Goal: Use online tool/utility: Utilize a website feature to perform a specific function

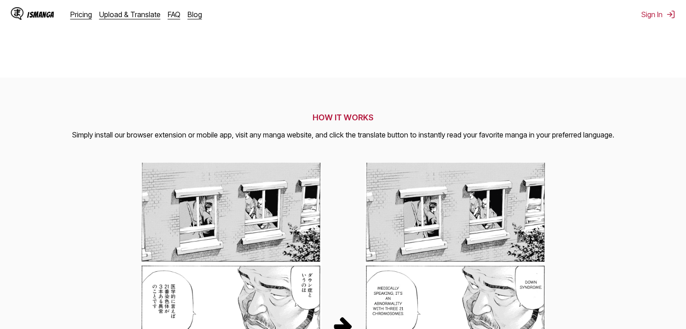
scroll to position [75, 0]
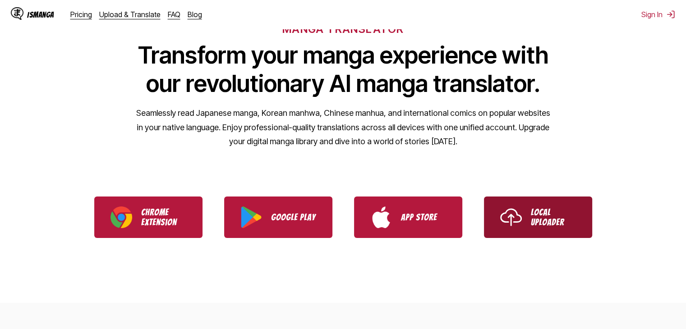
click at [547, 203] on link "Local Uploader" at bounding box center [538, 217] width 108 height 41
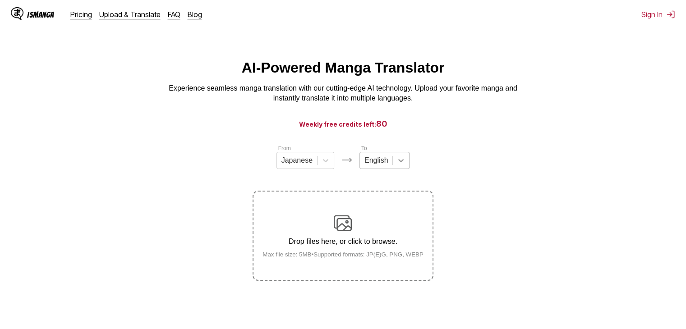
click at [396, 165] on icon at bounding box center [400, 160] width 9 height 9
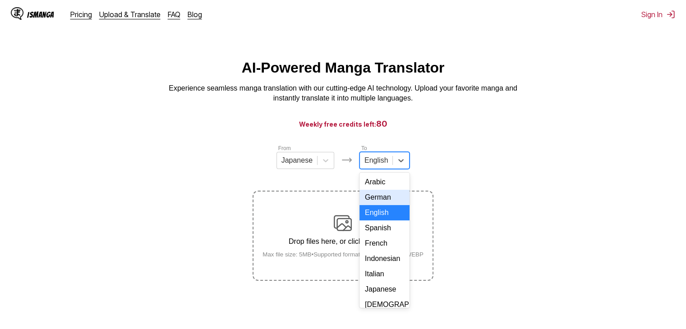
scroll to position [75, 0]
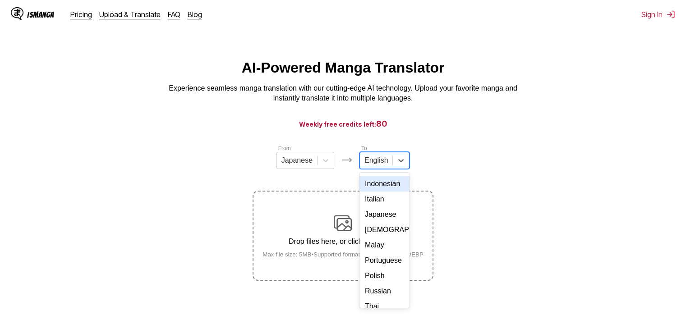
click at [386, 192] on div "Indonesian" at bounding box center [384, 183] width 50 height 15
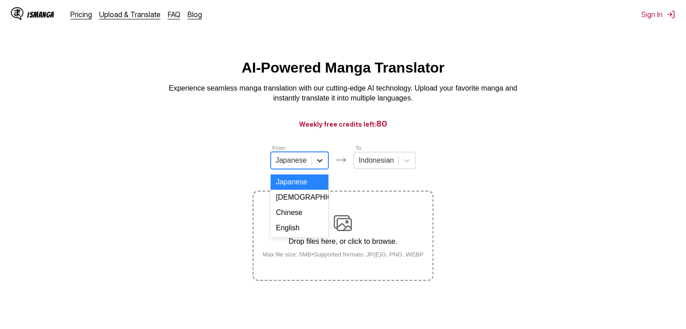
click at [316, 165] on icon at bounding box center [319, 160] width 9 height 9
click at [299, 234] on div "English" at bounding box center [299, 227] width 58 height 15
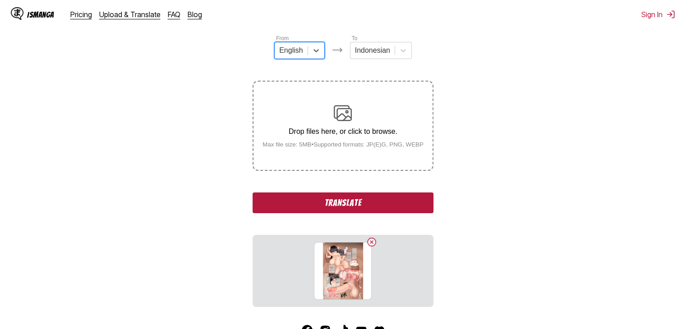
scroll to position [173, 0]
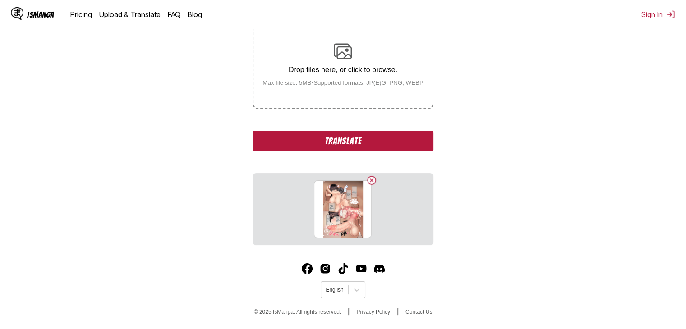
click at [316, 136] on button "Translate" at bounding box center [342, 141] width 180 height 21
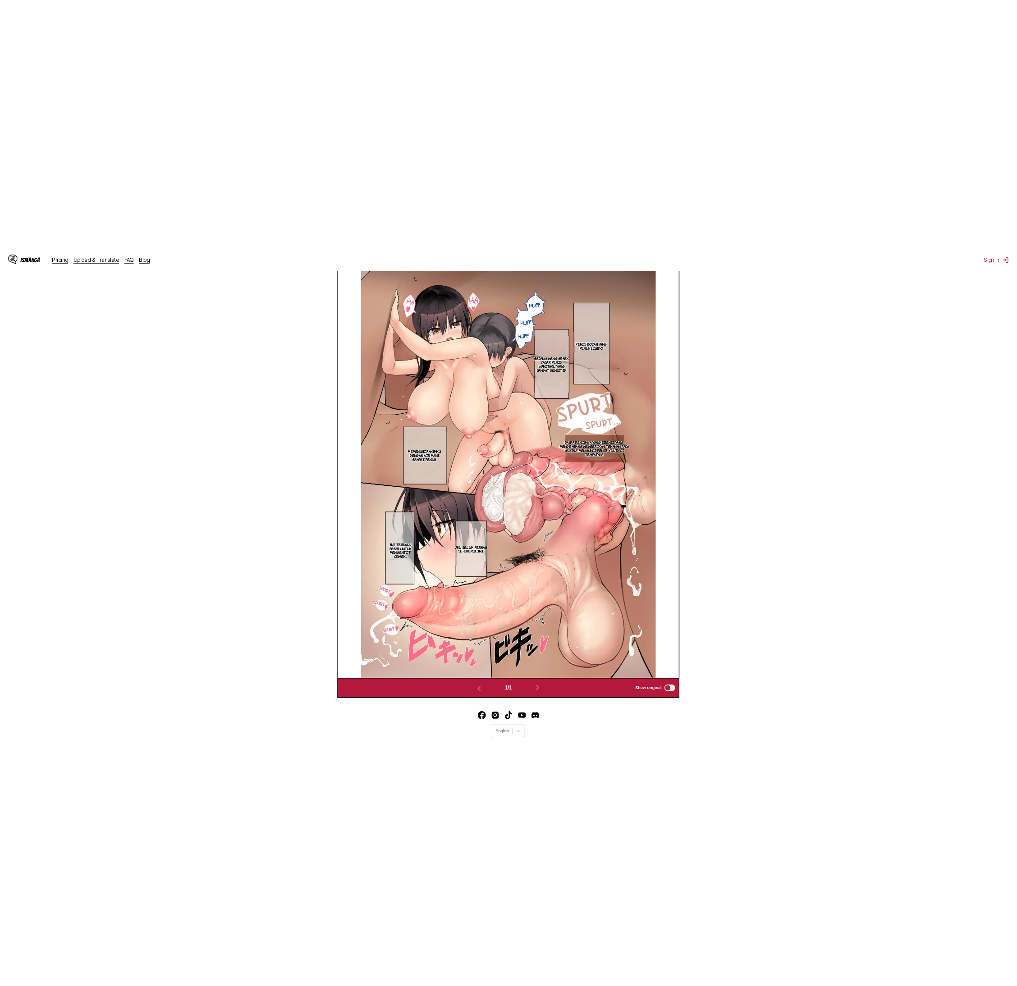
scroll to position [275, 0]
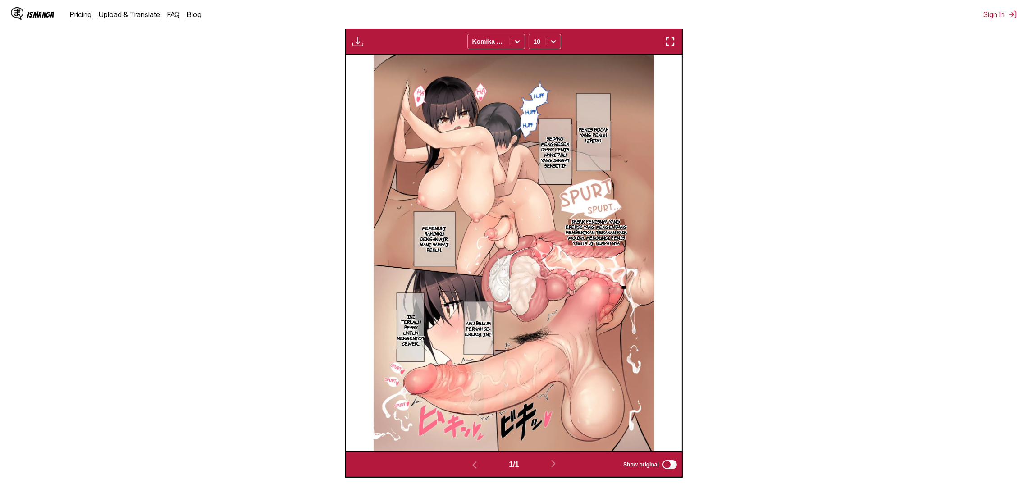
click at [515, 37] on div at bounding box center [517, 41] width 14 height 14
click at [507, 62] on div "Bangers" at bounding box center [496, 62] width 58 height 14
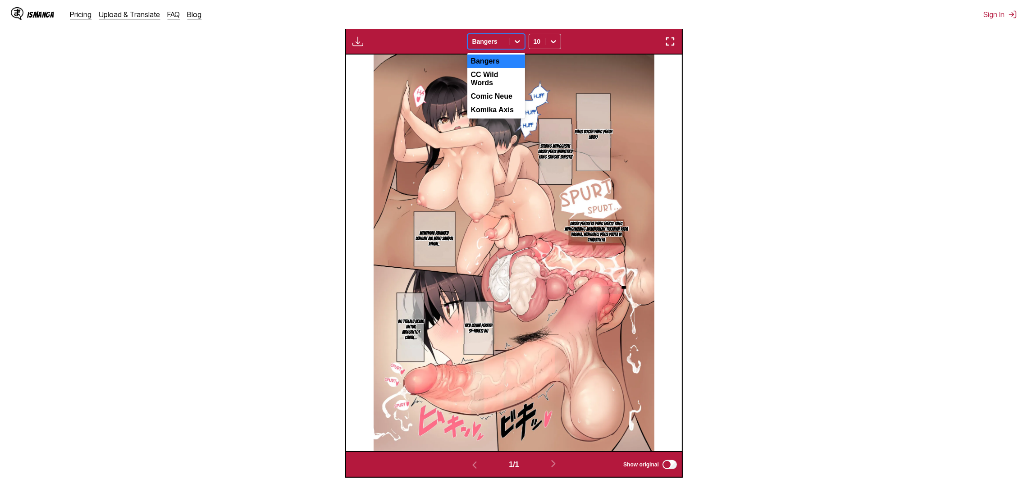
click at [502, 37] on div at bounding box center [488, 41] width 33 height 9
click at [501, 73] on div "CC Wild Words" at bounding box center [496, 79] width 58 height 22
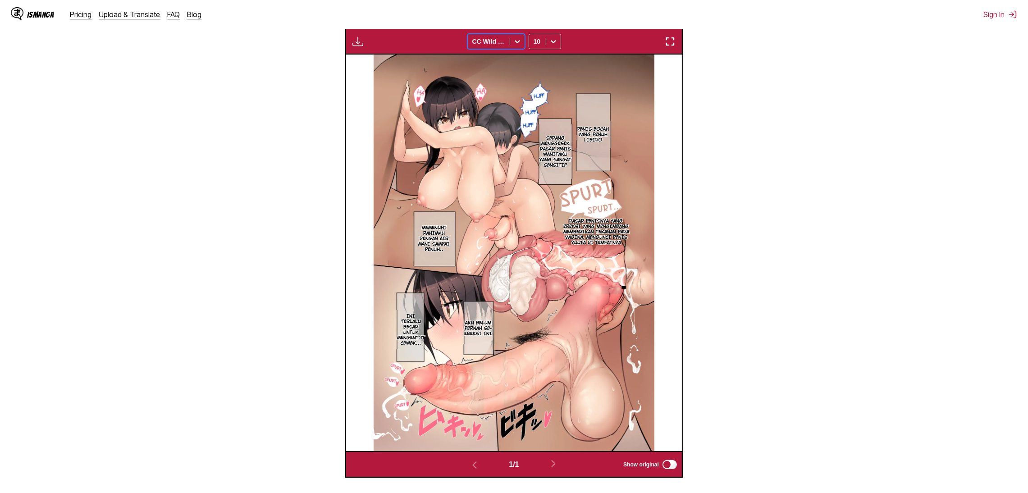
click at [503, 36] on div "CC Wild Words" at bounding box center [489, 41] width 42 height 13
click at [582, 43] on div "Available for premium users only CC Wild Words 10" at bounding box center [514, 41] width 338 height 27
click at [551, 37] on icon at bounding box center [553, 41] width 9 height 9
click at [540, 74] on div "8" at bounding box center [545, 75] width 32 height 14
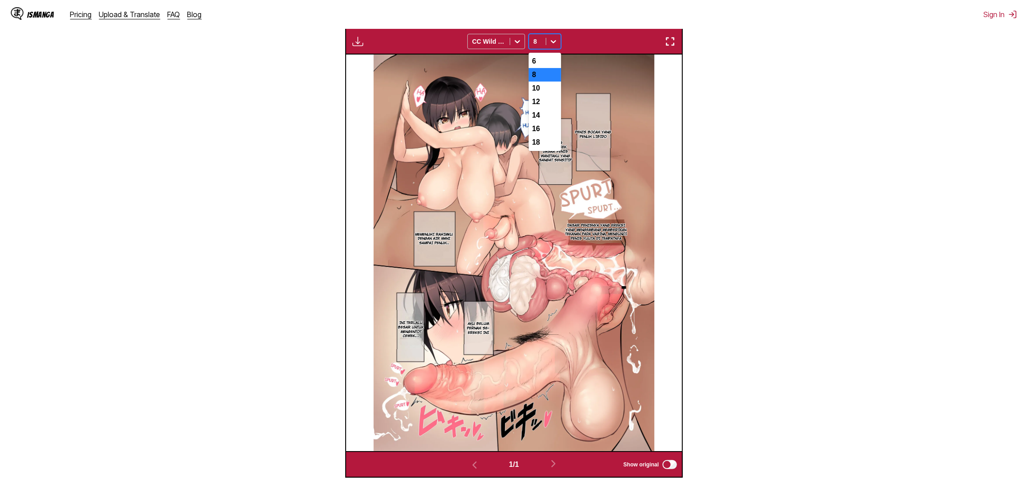
click at [548, 49] on div at bounding box center [553, 41] width 14 height 14
click at [537, 146] on div "18" at bounding box center [545, 143] width 32 height 14
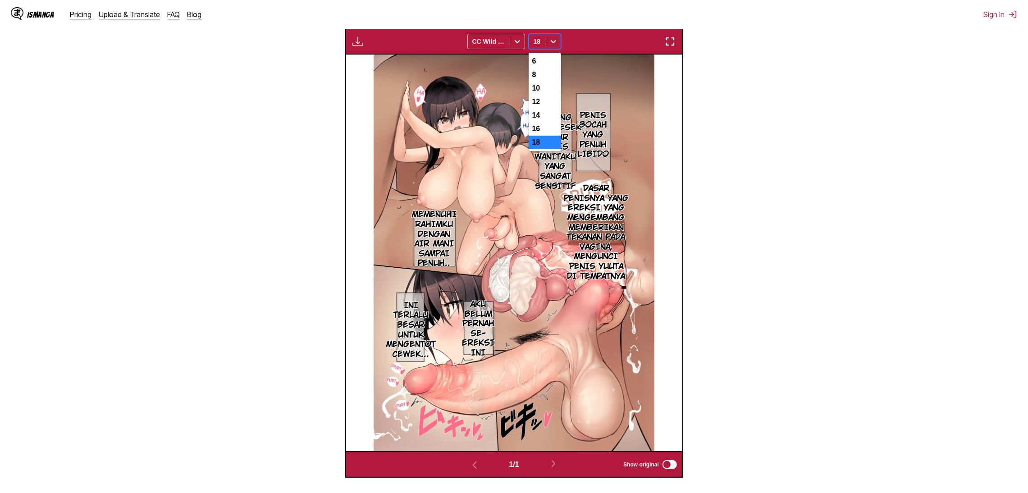
click at [538, 41] on div at bounding box center [538, 41] width 8 height 9
click at [593, 43] on div "Available for premium users only CC Wild Words option 18, selected. 7 results a…" at bounding box center [514, 41] width 338 height 27
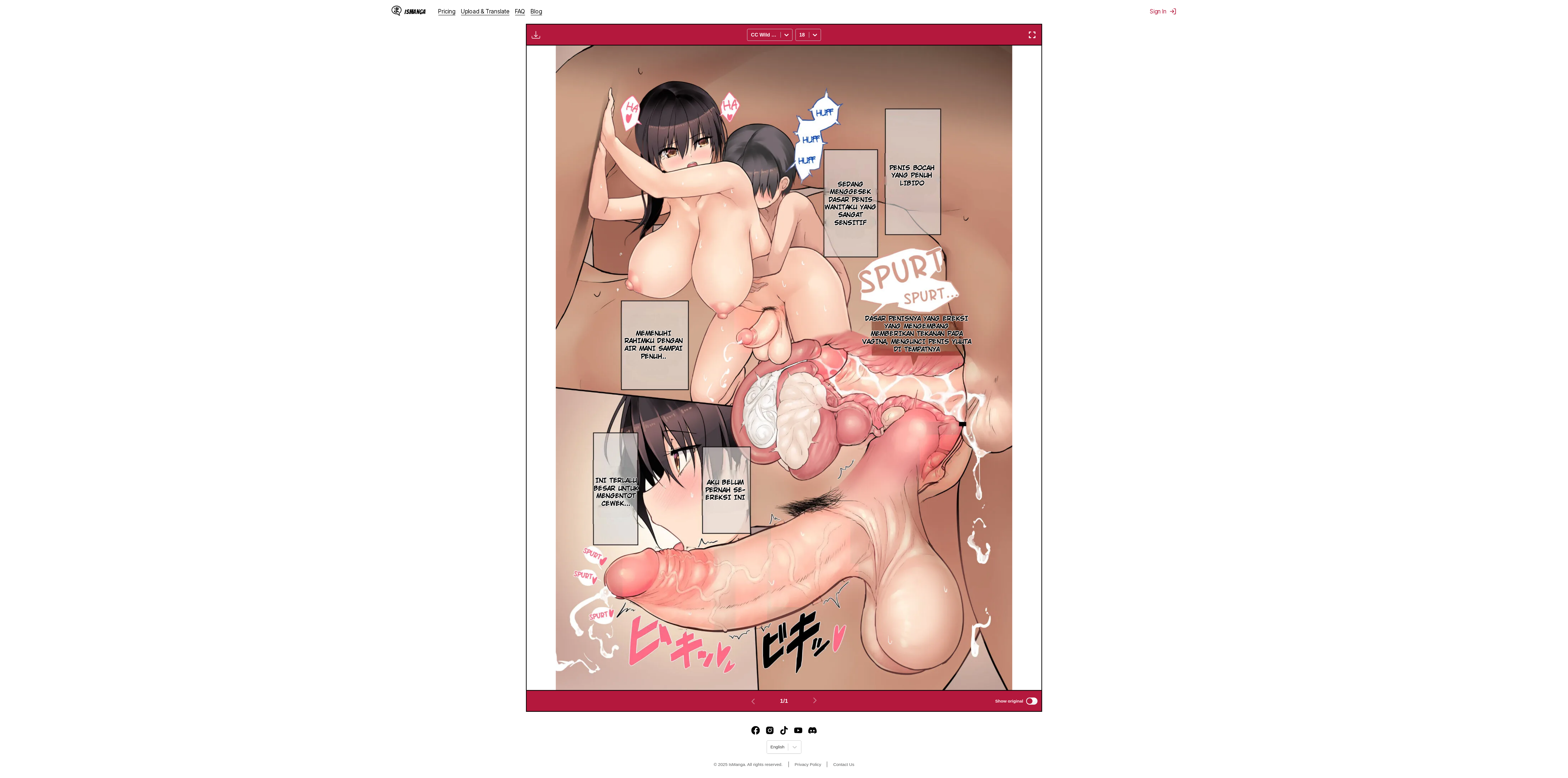
scroll to position [11, 0]
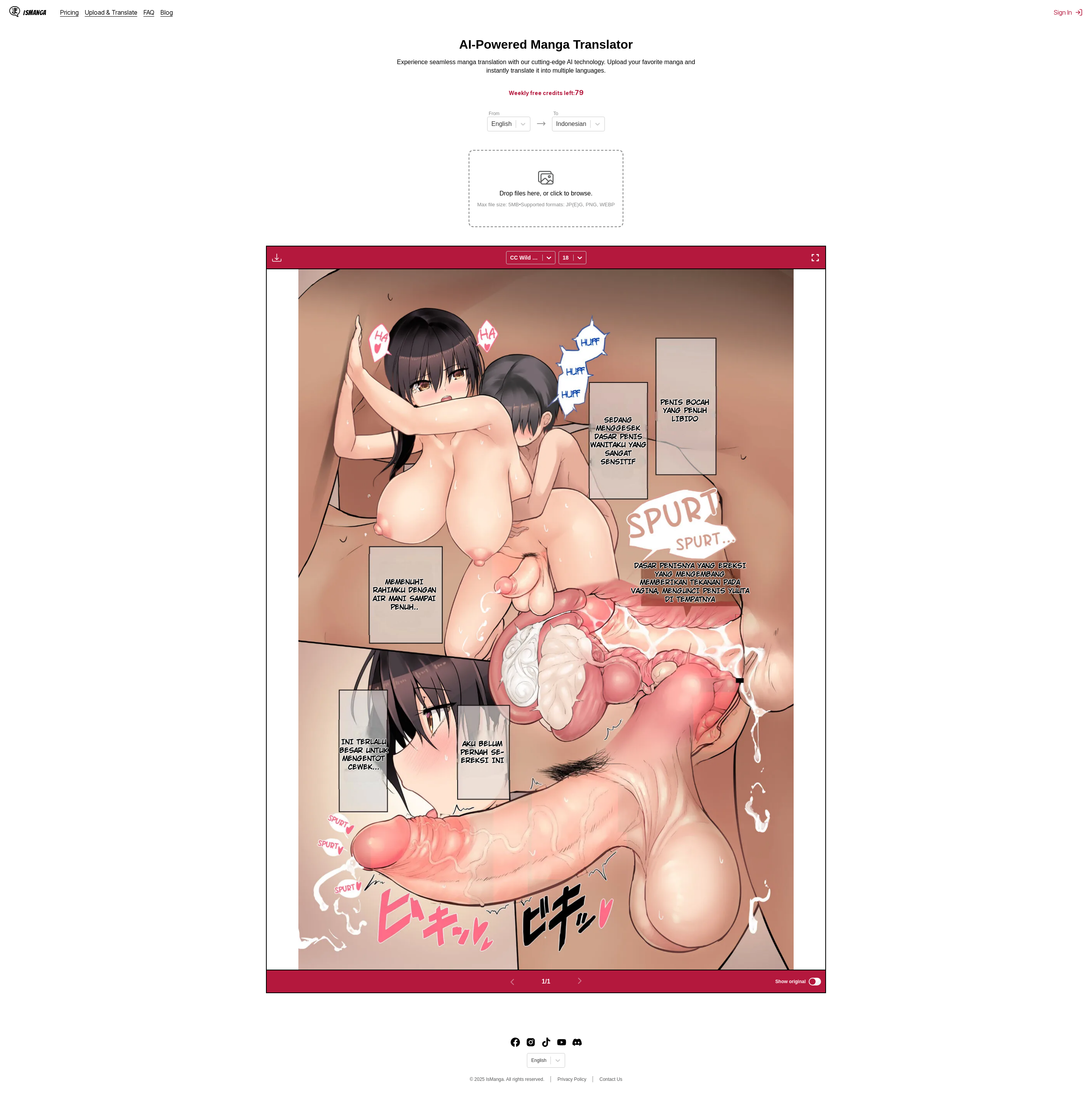
click at [587, 282] on p "Dasar penisnya yang ereksi yang mengembang memberikan tekanan pada vagina, meng…" at bounding box center [689, 583] width 122 height 45
click at [587, 282] on section "From English To Indonesian Drop files here, or click to browse. Max file size: …" at bounding box center [546, 551] width 1080 height 883
drag, startPoint x: 884, startPoint y: 595, endPoint x: 871, endPoint y: 589, distance: 14.3
click at [587, 282] on section "From English To Indonesian Drop files here, or click to browse. Max file size: …" at bounding box center [546, 551] width 1080 height 883
click at [587, 282] on button "close-tooltip" at bounding box center [787, 570] width 12 height 12
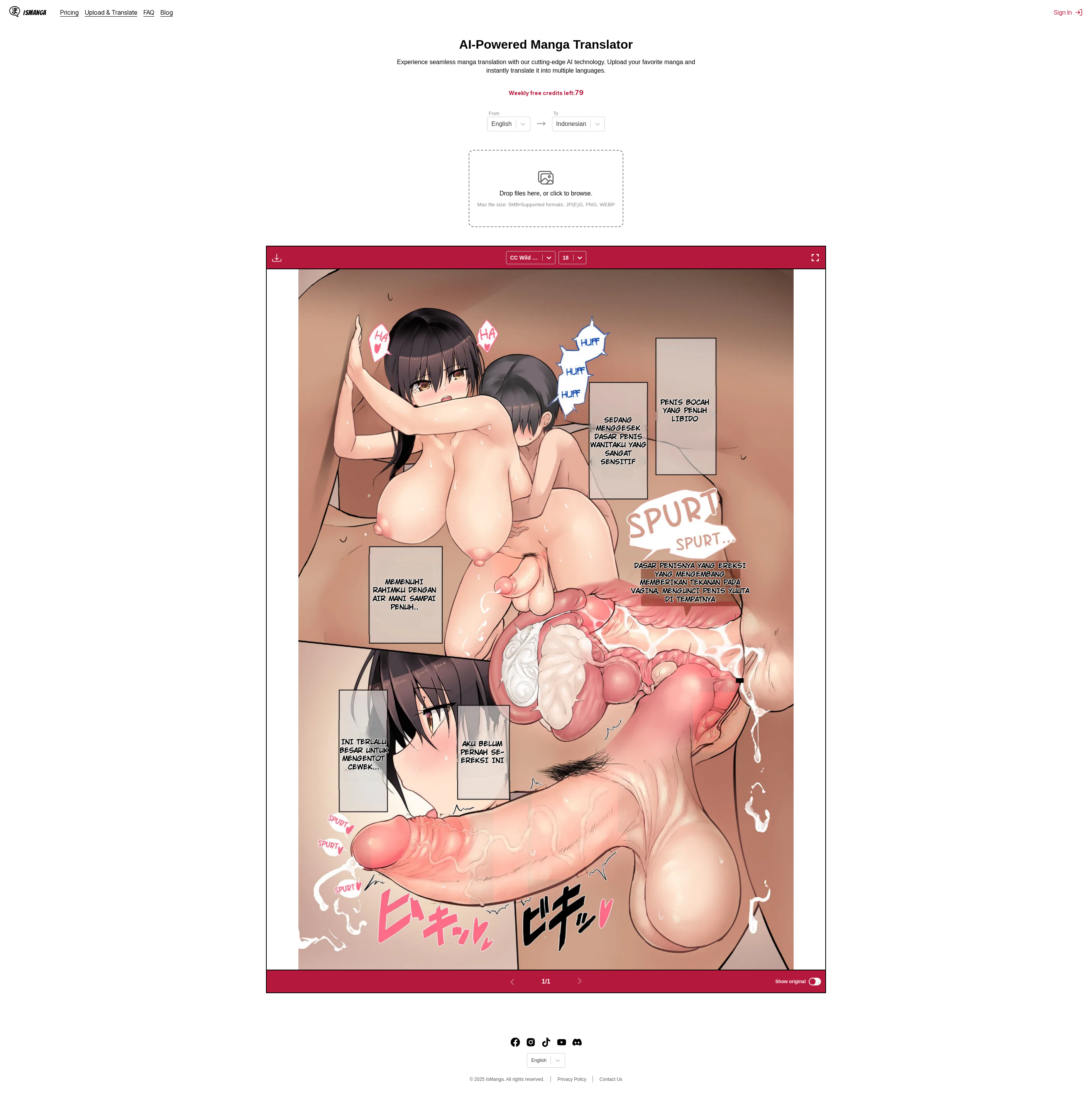
click at [400, 282] on p "MEMENUHI RAHIMKU DENGAN AIR MANI SAMPAI PENUH.." at bounding box center [404, 595] width 73 height 36
click at [504, 282] on div "MEMENUHI RAHIMKU DENGAN AIR MANI SAMPAI PENUH.." at bounding box center [468, 565] width 200 height 24
click at [500, 282] on div "MEMENUHI RAHIMKU DENGAN AIR MANI SAMPAI PENUH.." at bounding box center [468, 565] width 200 height 24
click at [504, 282] on div "MEMENUHI RAHIMKU DENGAN AIR MANI SAMPAI PENUH.." at bounding box center [468, 565] width 200 height 24
click at [512, 282] on div "MEMENUHI RAHIMKU DENGAN AIR MANI SAMPAI PENUH.." at bounding box center [468, 565] width 200 height 24
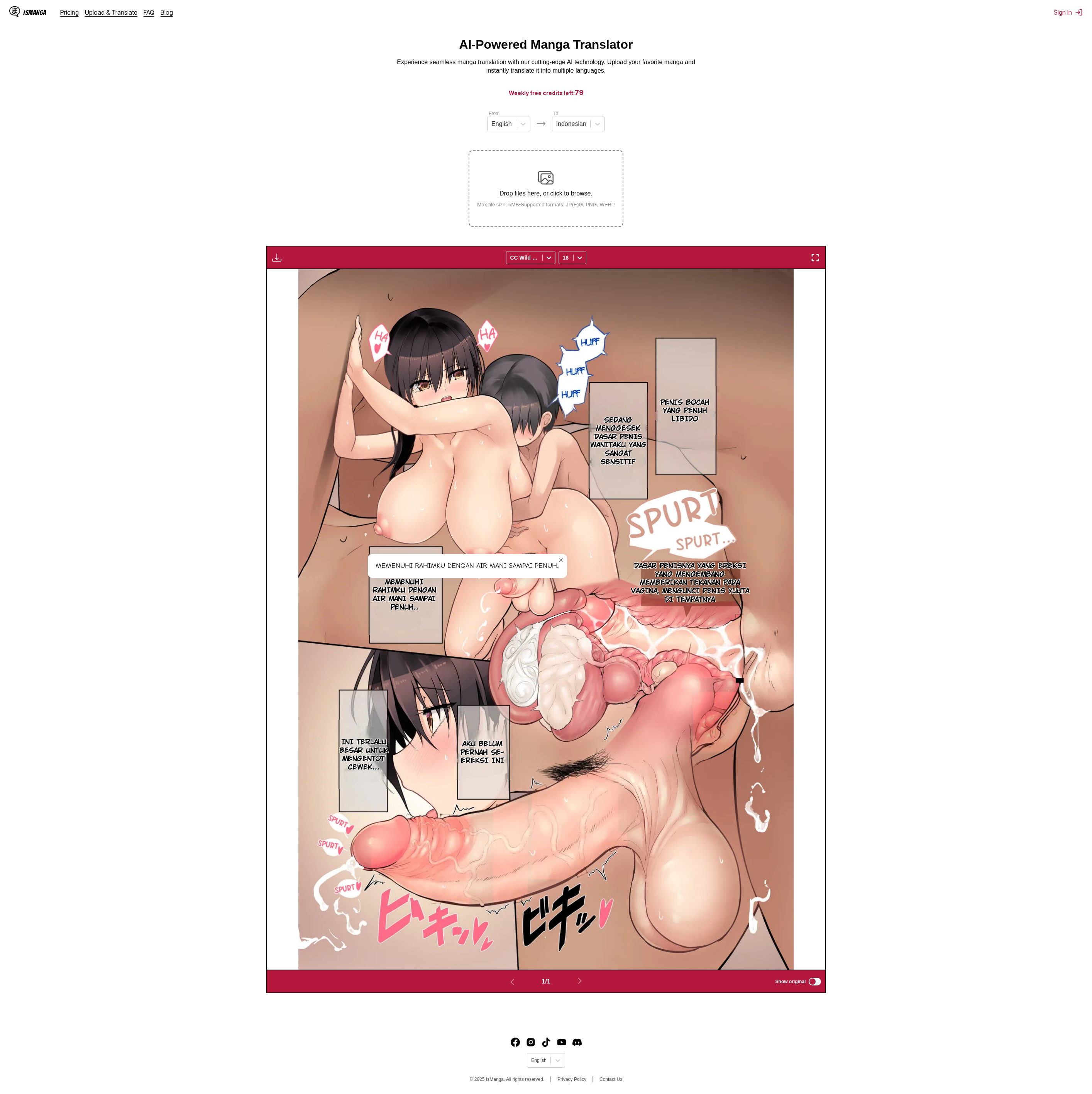
click at [517, 282] on div "MEMENUHI RAHIMKU DENGAN AIR MANI SAMPAI PENUH.." at bounding box center [468, 565] width 200 height 24
click at [520, 282] on div "MEMENUHI RAHIMKU DENGAN AIR MANI SAMPAI PENUH.." at bounding box center [468, 565] width 200 height 24
click at [513, 282] on div "MEMENUHI RAHIMKU DENGAN AIR MANI SAMPAI PENUH.." at bounding box center [468, 565] width 200 height 24
click at [510, 282] on div "MEMENUHI RAHIMKU DENGAN AIR MANI SAMPAI PENUH.." at bounding box center [468, 565] width 200 height 24
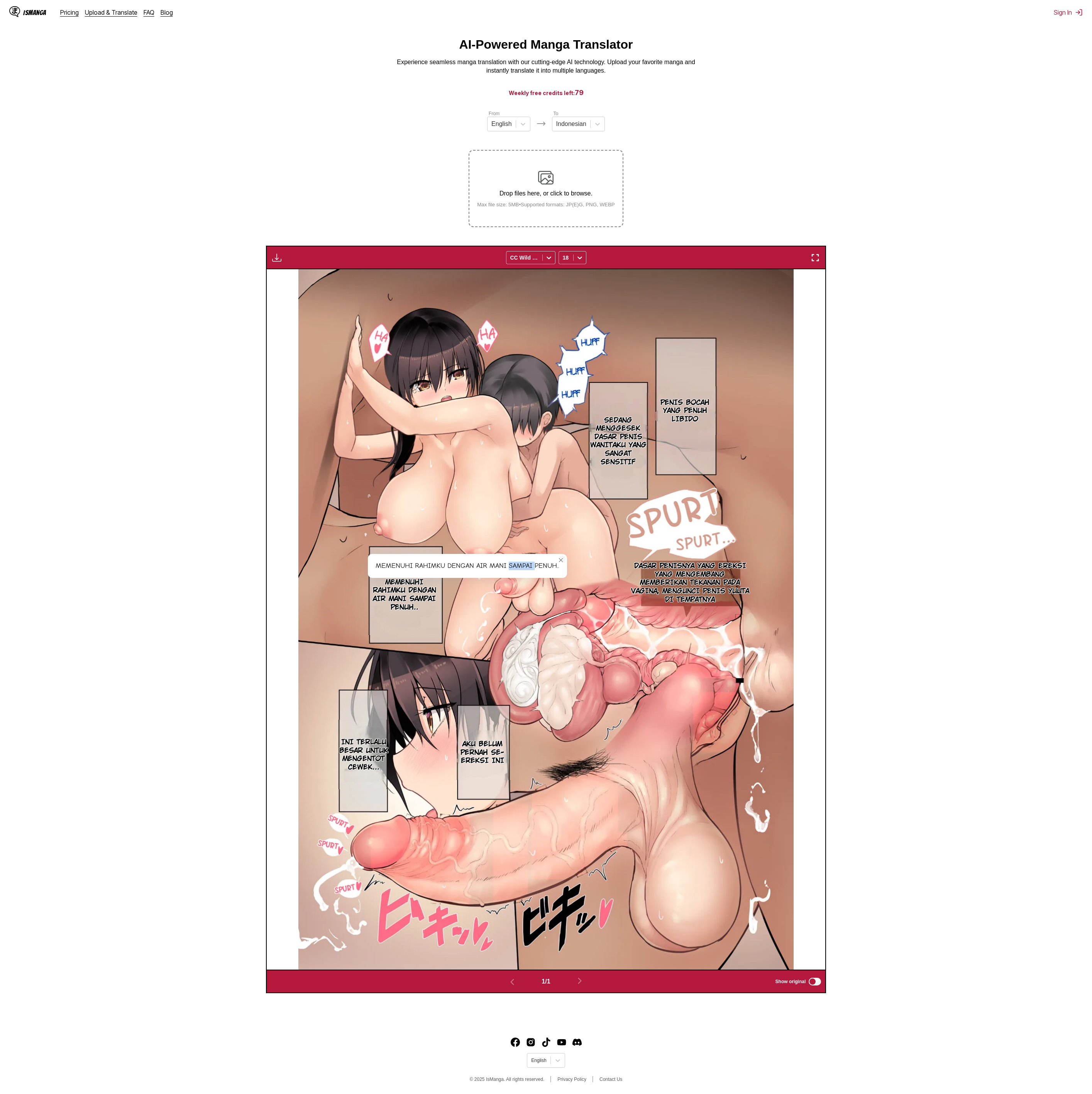
click at [510, 282] on div "MEMENUHI RAHIMKU DENGAN AIR MANI SAMPAI PENUH.." at bounding box center [468, 565] width 200 height 24
click at [587, 282] on section "From English To Indonesian Drop files here, or click to browse. Max file size: …" at bounding box center [546, 551] width 1080 height 883
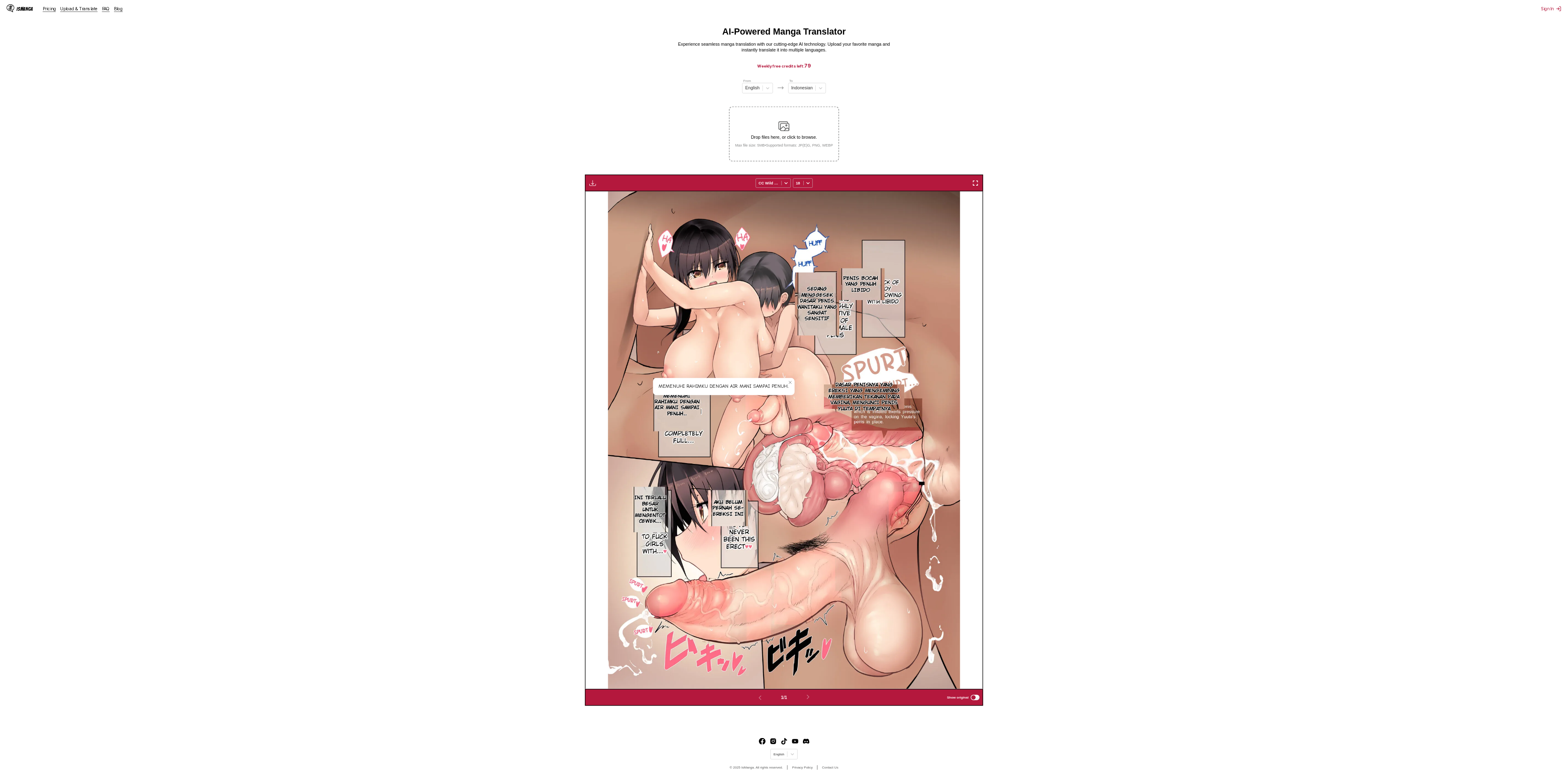
scroll to position [214, 0]
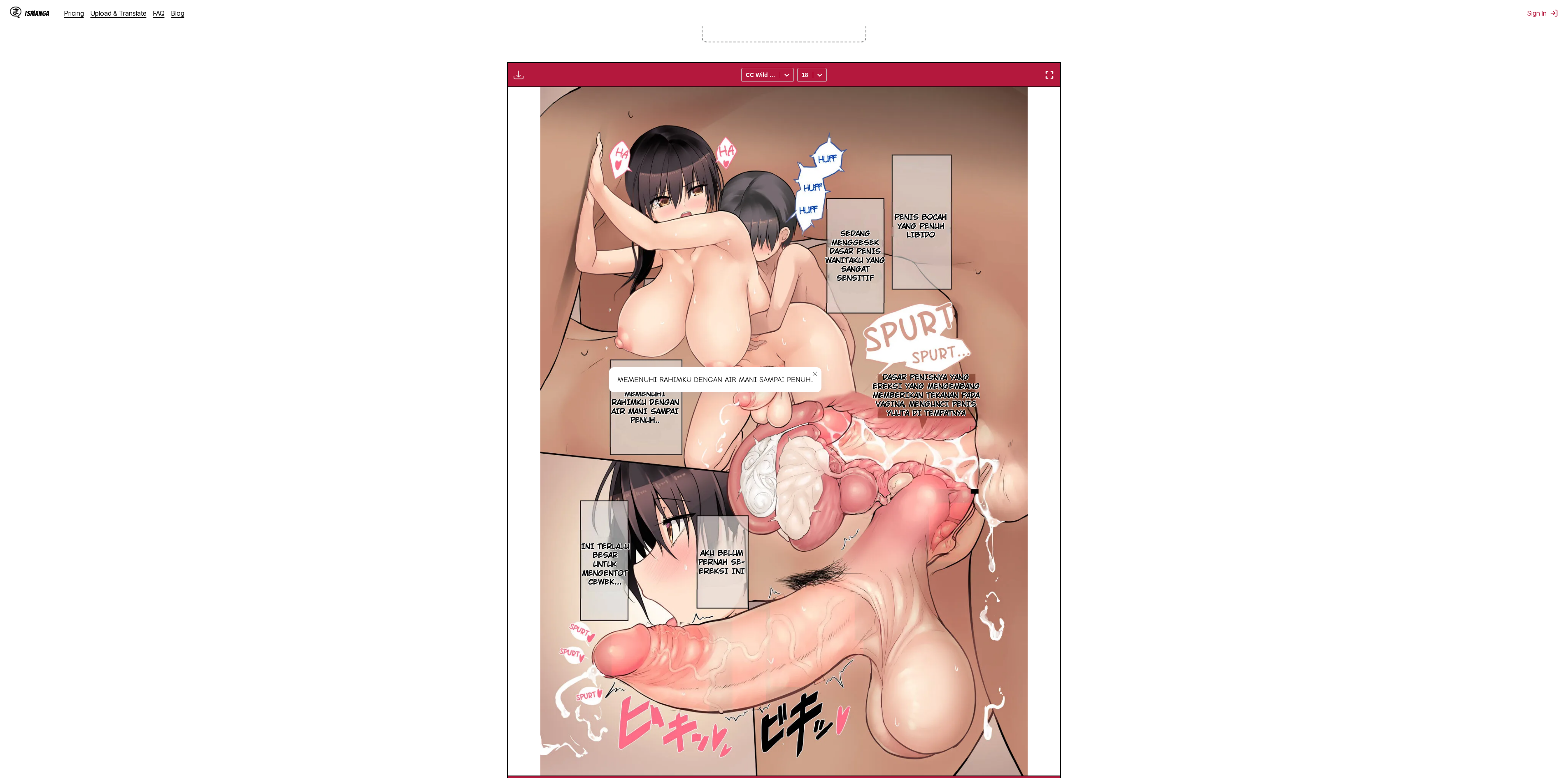
click at [626, 300] on div "MEMENUHI RAHIMKU DENGAN AIR MANI SAMPAI PENUH.." at bounding box center [715, 380] width 213 height 26
drag, startPoint x: 748, startPoint y: 384, endPoint x: 679, endPoint y: 389, distance: 69.2
click at [626, 300] on div "MEMENUHI RAHIMKU DENGAN AIR MANI SAMPAI PENUH.." at bounding box center [715, 380] width 213 height 26
click at [626, 300] on section "From English To Indonesian Drop files here, or click to browse. Max file size: …" at bounding box center [784, 358] width 1555 height 883
click at [626, 300] on icon "close-tooltip" at bounding box center [815, 373] width 5 height 5
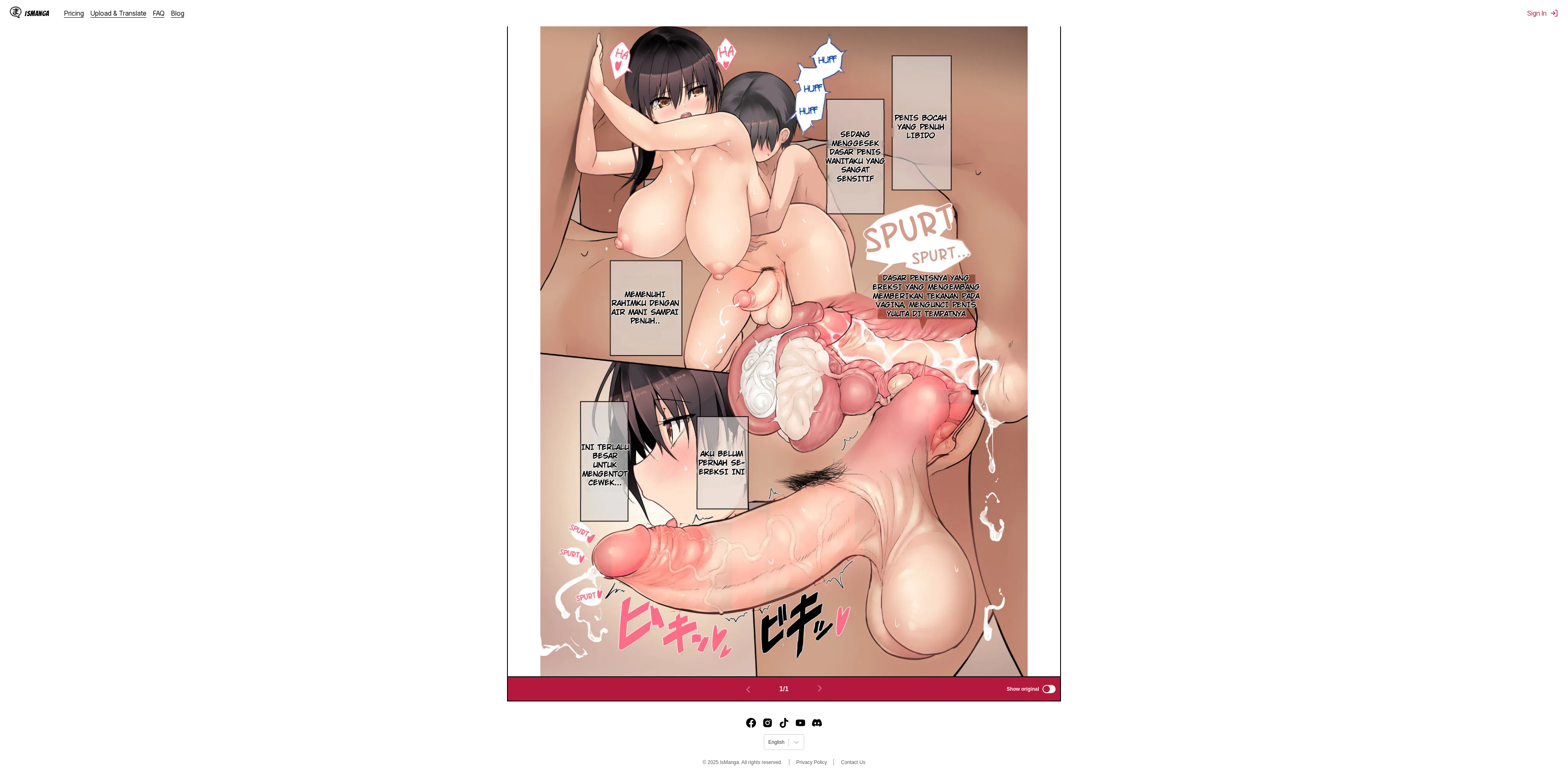
scroll to position [179, 0]
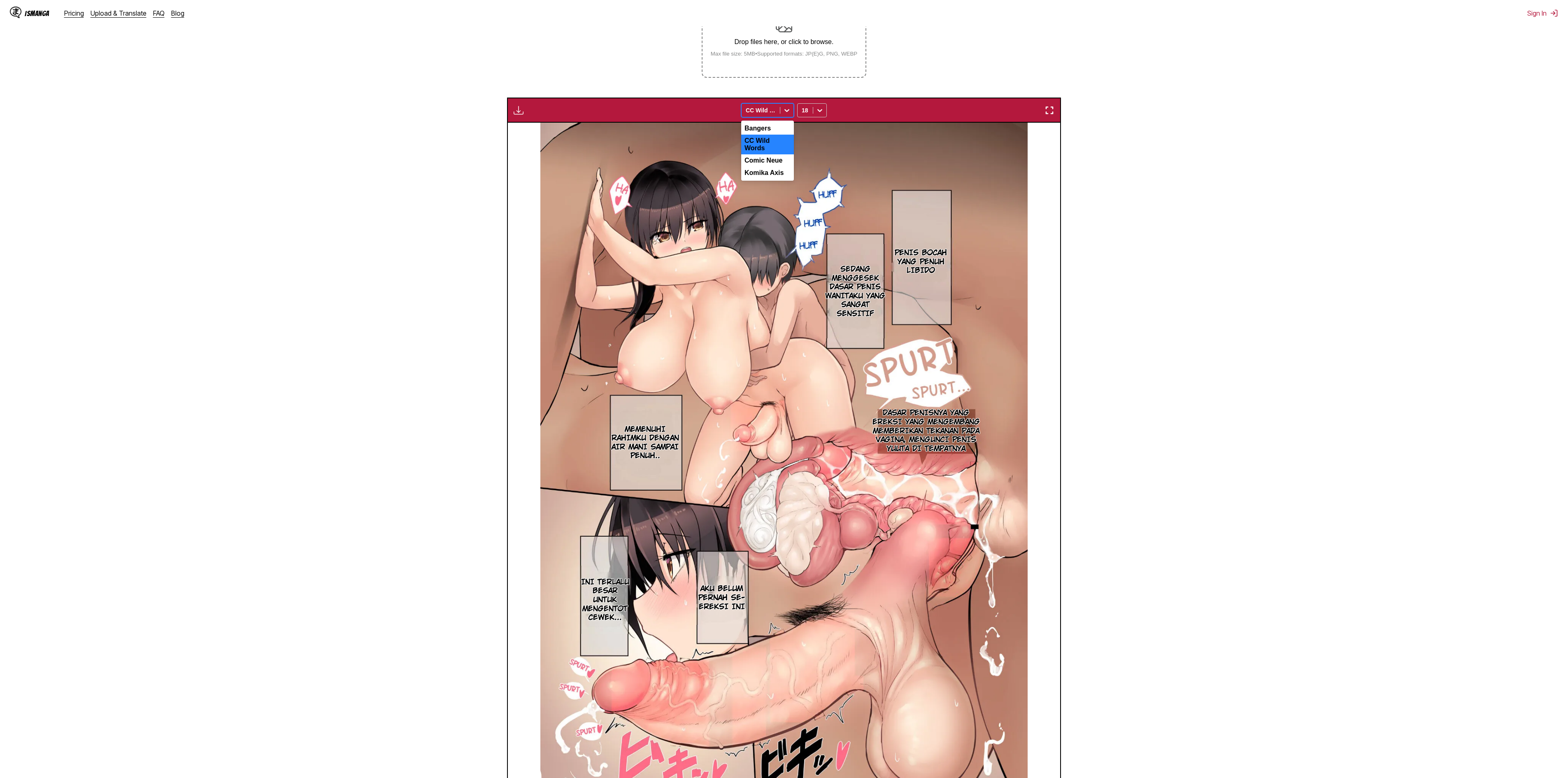
click at [626, 104] on div "Available for premium users only 4 results available. Use Up and Down to choose…" at bounding box center [784, 110] width 554 height 25
click at [626, 154] on div "Comic Neue" at bounding box center [768, 161] width 53 height 13
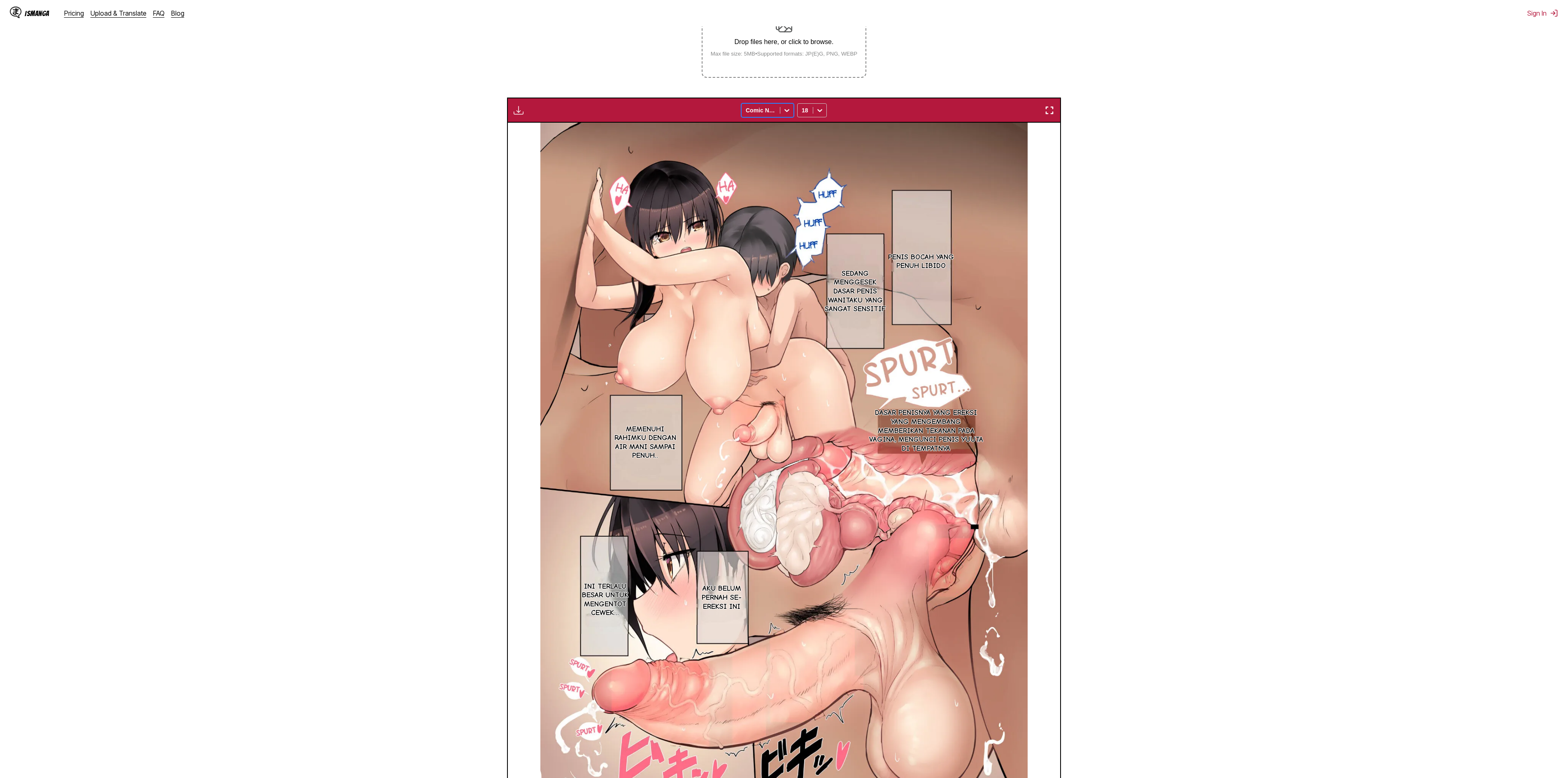
click at [626, 110] on div at bounding box center [761, 110] width 30 height 8
click at [626, 146] on div "CC Wild Words" at bounding box center [768, 144] width 53 height 20
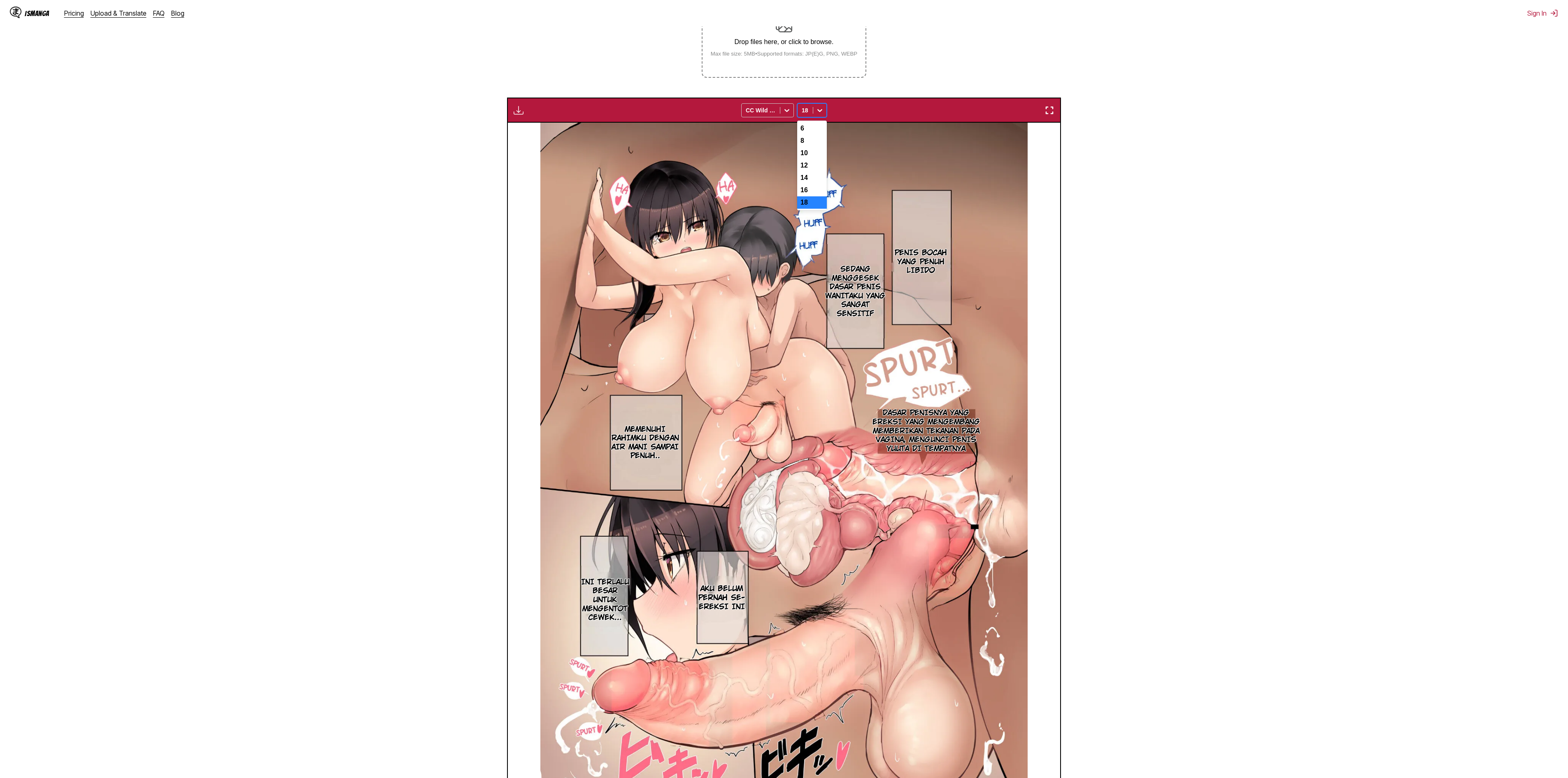
click at [626, 104] on div "18" at bounding box center [812, 110] width 29 height 14
click at [626, 154] on div "10" at bounding box center [812, 153] width 29 height 13
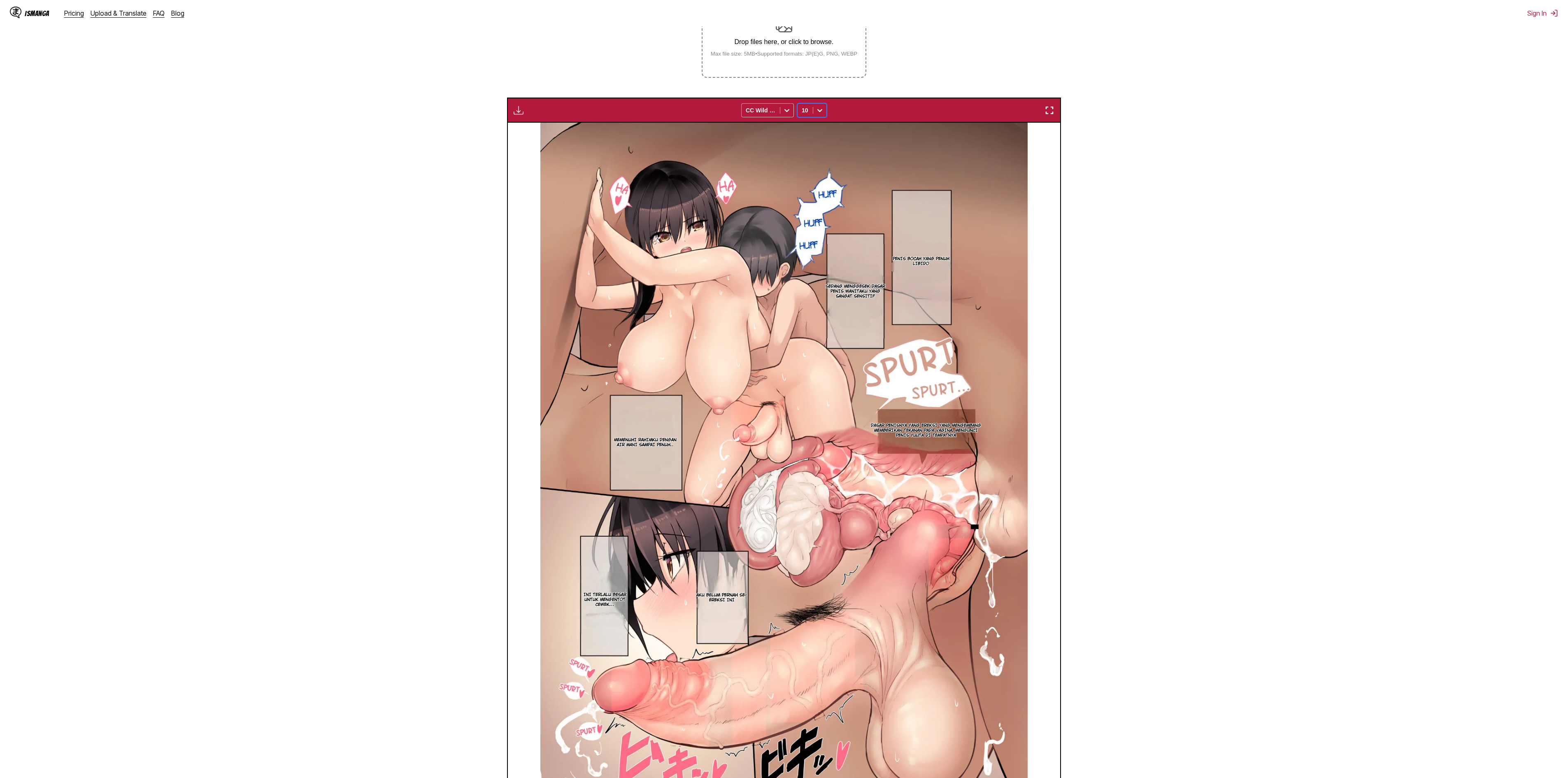
click at [626, 112] on icon at bounding box center [819, 110] width 5 height 3
click at [626, 209] on div "18" at bounding box center [812, 203] width 29 height 13
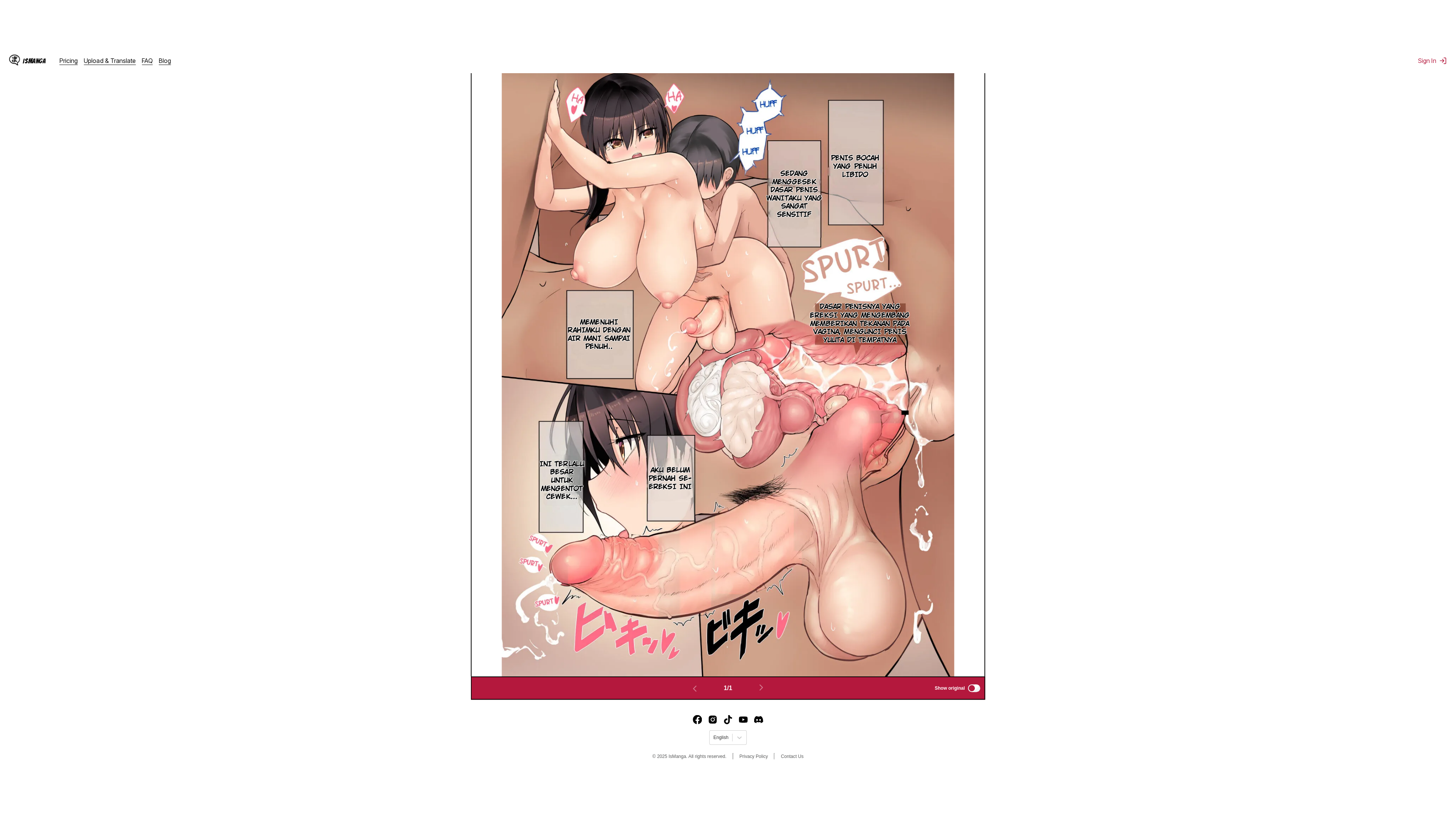
scroll to position [39, 0]
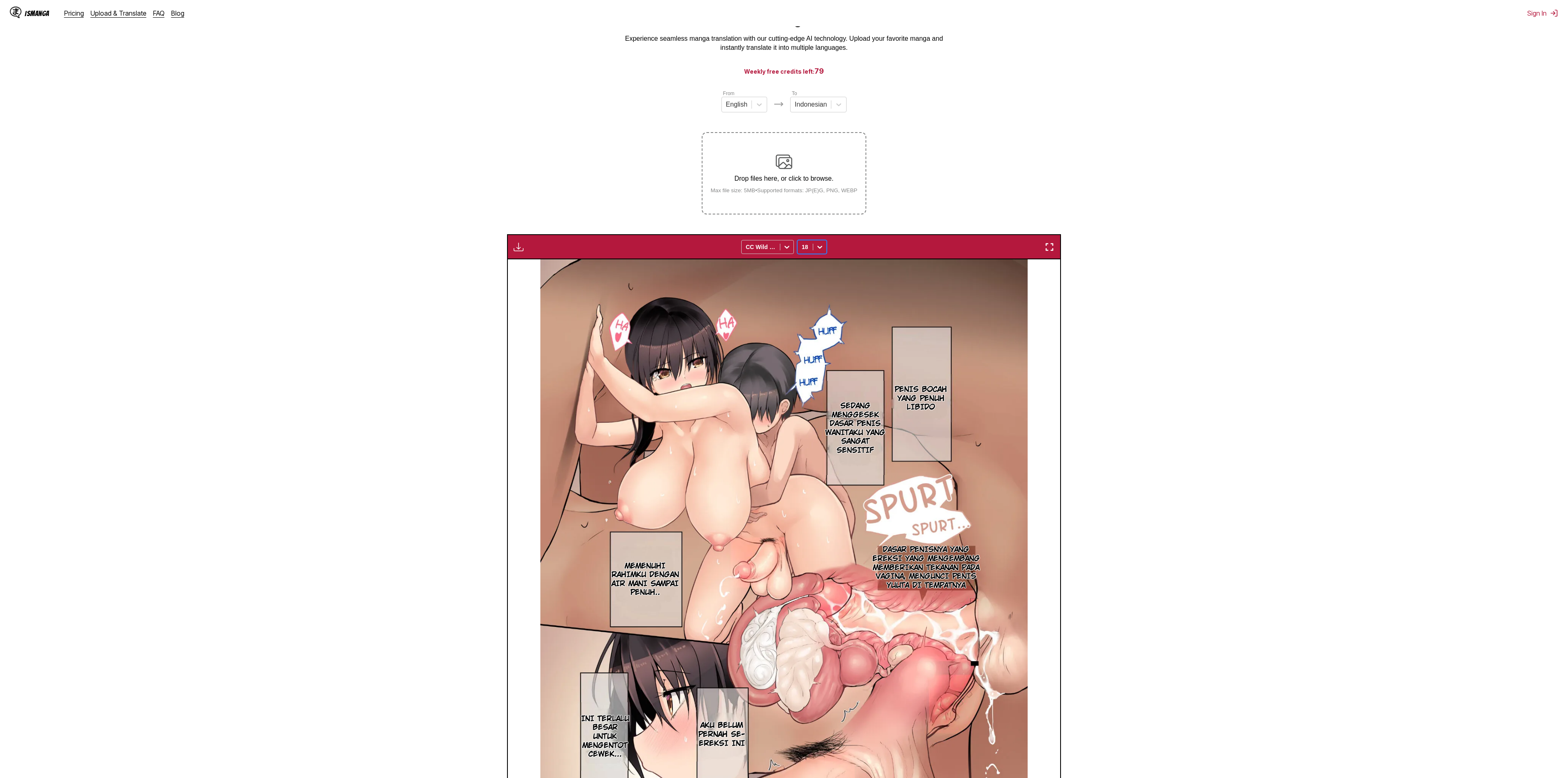
click at [626, 250] on img "button" at bounding box center [1049, 247] width 10 height 10
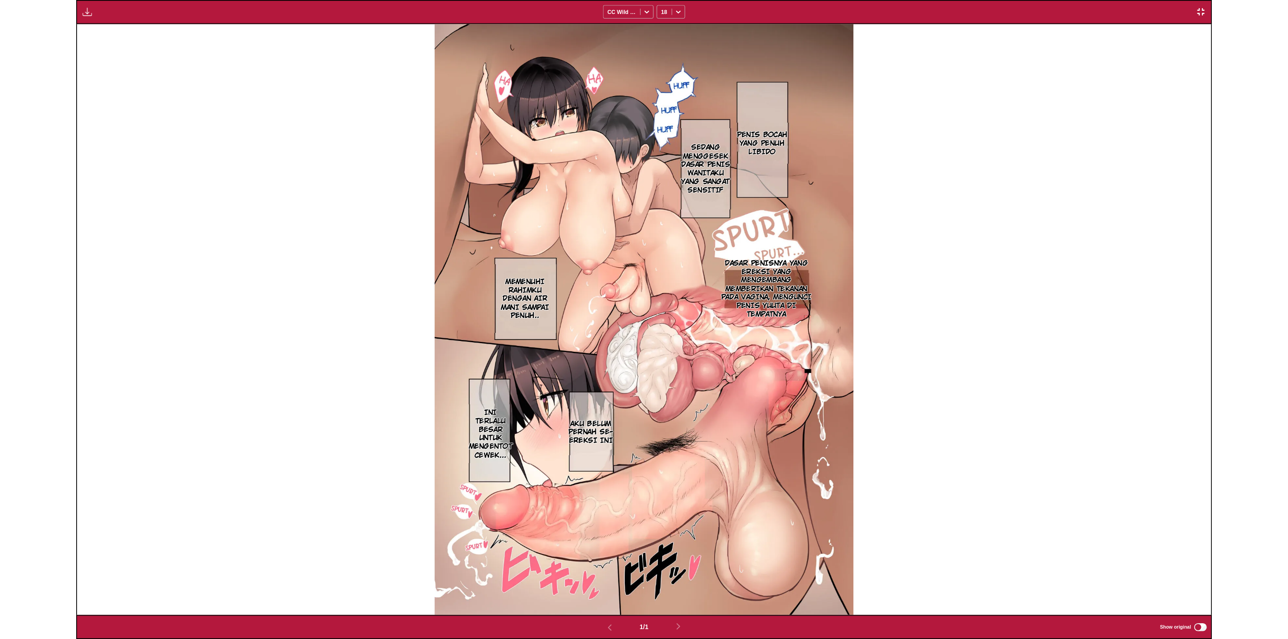
scroll to position [234, 0]
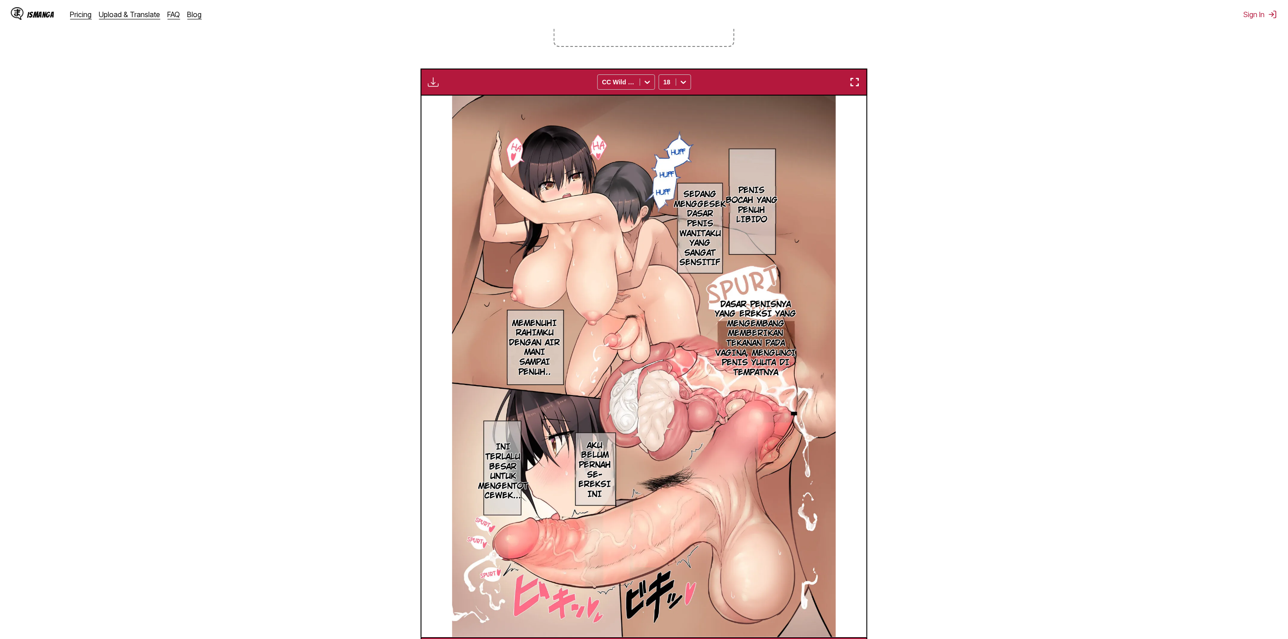
click at [429, 81] on img "button" at bounding box center [433, 82] width 11 height 11
click at [685, 180] on section "From English To Indonesian Drop files here, or click to browse. Max file size: …" at bounding box center [643, 287] width 1273 height 754
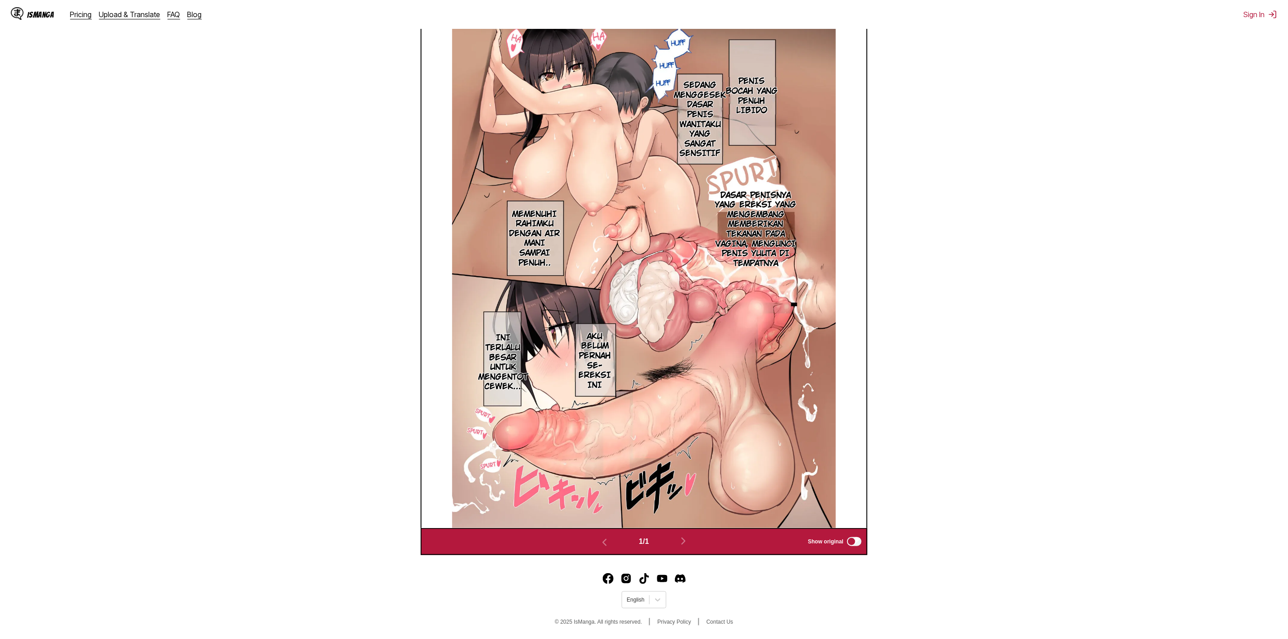
scroll to position [233, 0]
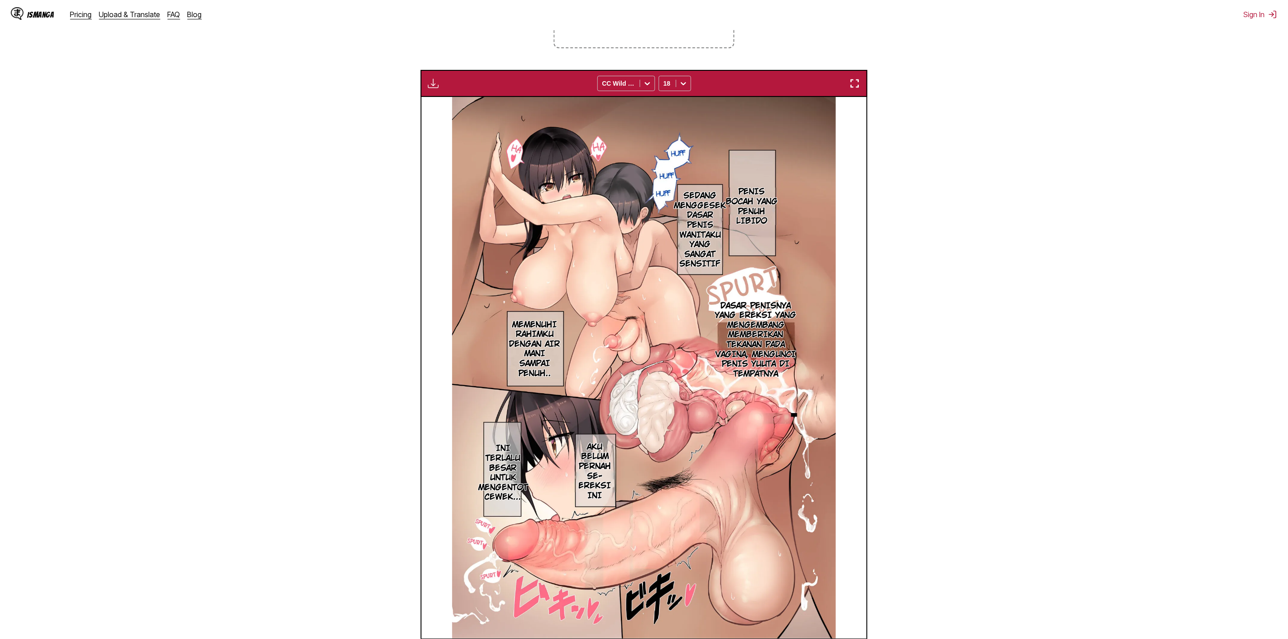
click at [685, 319] on p "Dasar penisnya yang ereksi yang mengembang memberikan tekanan pada vagina, meng…" at bounding box center [755, 340] width 95 height 82
drag, startPoint x: 767, startPoint y: 349, endPoint x: 791, endPoint y: 349, distance: 24.3
click at [685, 329] on div "Dasar penisnya yang ereksi yang mengembang memberikan tekanan pada vagina, meng…" at bounding box center [772, 358] width 128 height 67
click at [685, 303] on p "Dasar penisnya yang ereksi yang mengembang memberikan tekanan pada vagina, meng…" at bounding box center [755, 340] width 95 height 82
click at [685, 307] on p "Dasar penisnya yang ereksi yang mengembang memberikan tekanan pada vagina, meng…" at bounding box center [755, 340] width 95 height 82
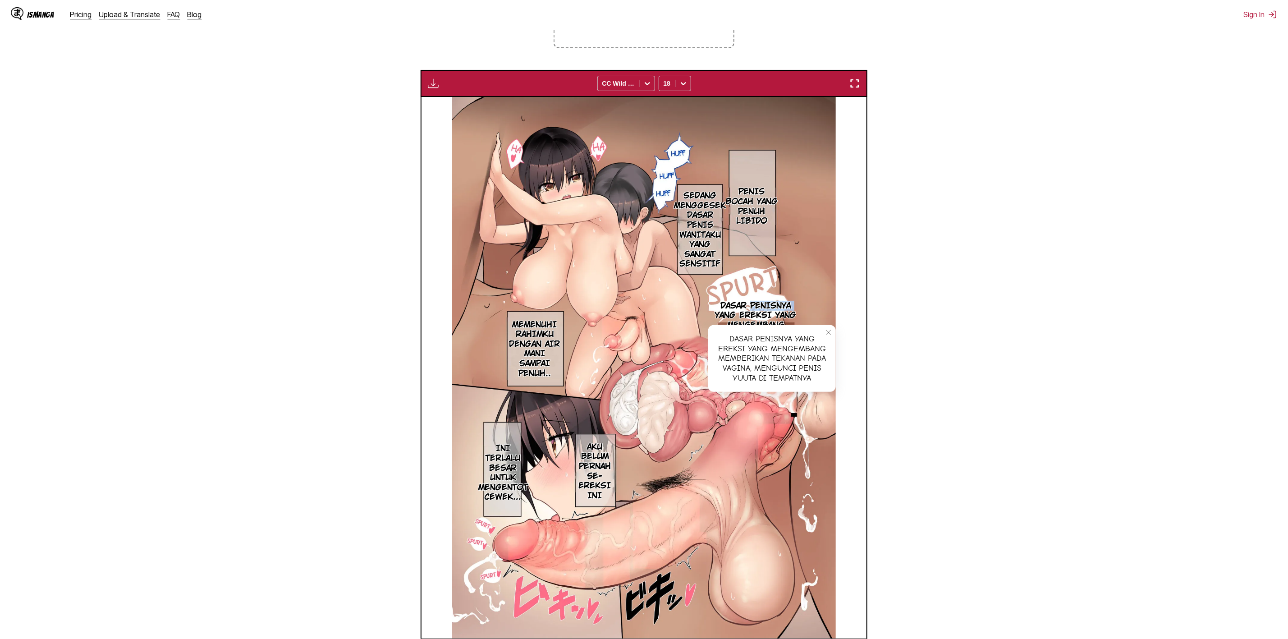
click at [685, 307] on p "Dasar penisnya yang ereksi yang mengembang memberikan tekanan pada vagina, meng…" at bounding box center [755, 340] width 95 height 82
click at [685, 314] on p "Dasar penisnya yang ereksi yang mengembang memberikan tekanan pada vagina, meng…" at bounding box center [755, 340] width 95 height 82
click at [685, 314] on section "From English To Indonesian Drop files here, or click to browse. Max file size: …" at bounding box center [643, 288] width 1273 height 754
drag, startPoint x: 833, startPoint y: 334, endPoint x: 825, endPoint y: 334, distance: 7.7
click at [685, 329] on button "close-tooltip" at bounding box center [828, 332] width 14 height 14
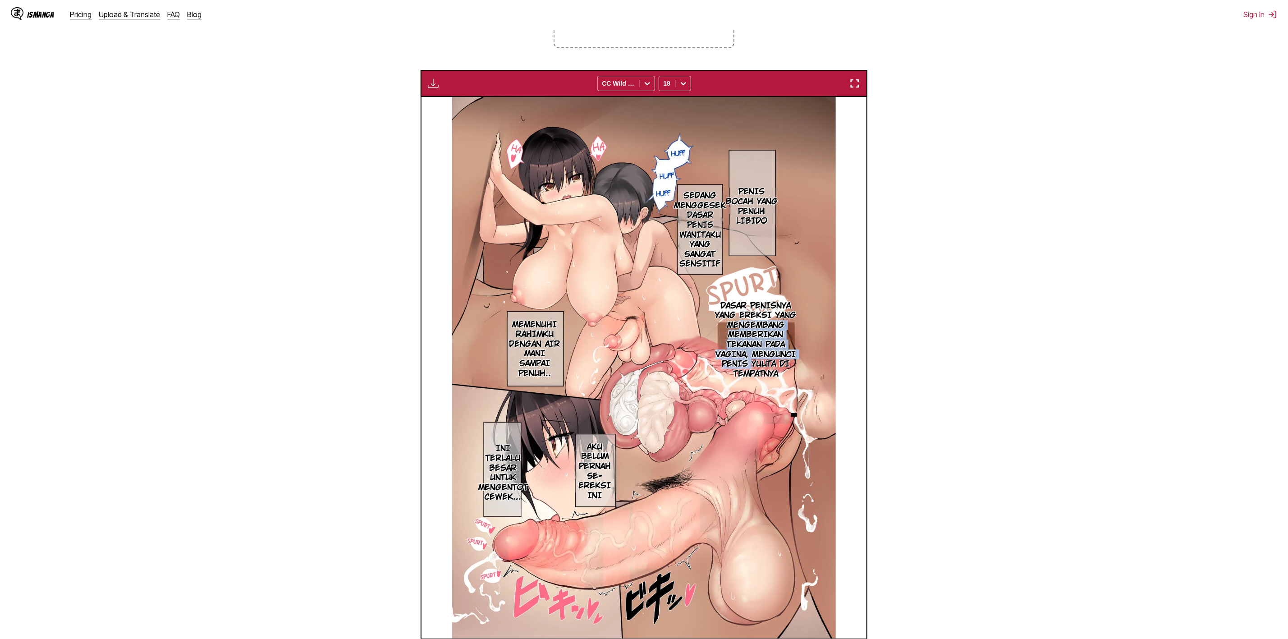
drag, startPoint x: 737, startPoint y: 327, endPoint x: 750, endPoint y: 365, distance: 39.8
click at [685, 329] on p "Dasar penisnya yang ereksi yang mengembang memberikan tekanan pada vagina, meng…" at bounding box center [755, 340] width 95 height 82
click at [685, 329] on div "Dasar penisnya yang ereksi yang mengembang memberikan tekanan pada vagina, meng…" at bounding box center [772, 358] width 128 height 67
drag, startPoint x: 794, startPoint y: 368, endPoint x: 788, endPoint y: 371, distance: 6.3
click at [685, 329] on div "Dasar penisnya yang ereksi yang mengembang memberikan tekanan pada vagina, meng…" at bounding box center [772, 358] width 128 height 67
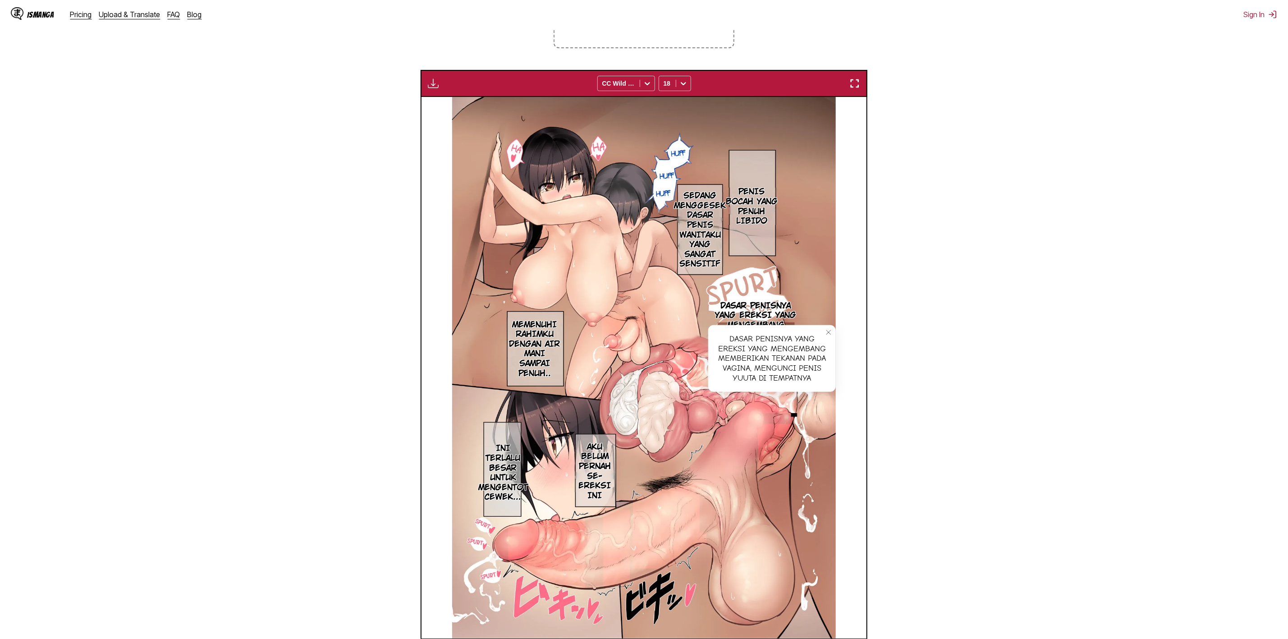
click at [685, 329] on section "From English To Indonesian Drop files here, or click to browse. Max file size: …" at bounding box center [643, 288] width 1273 height 754
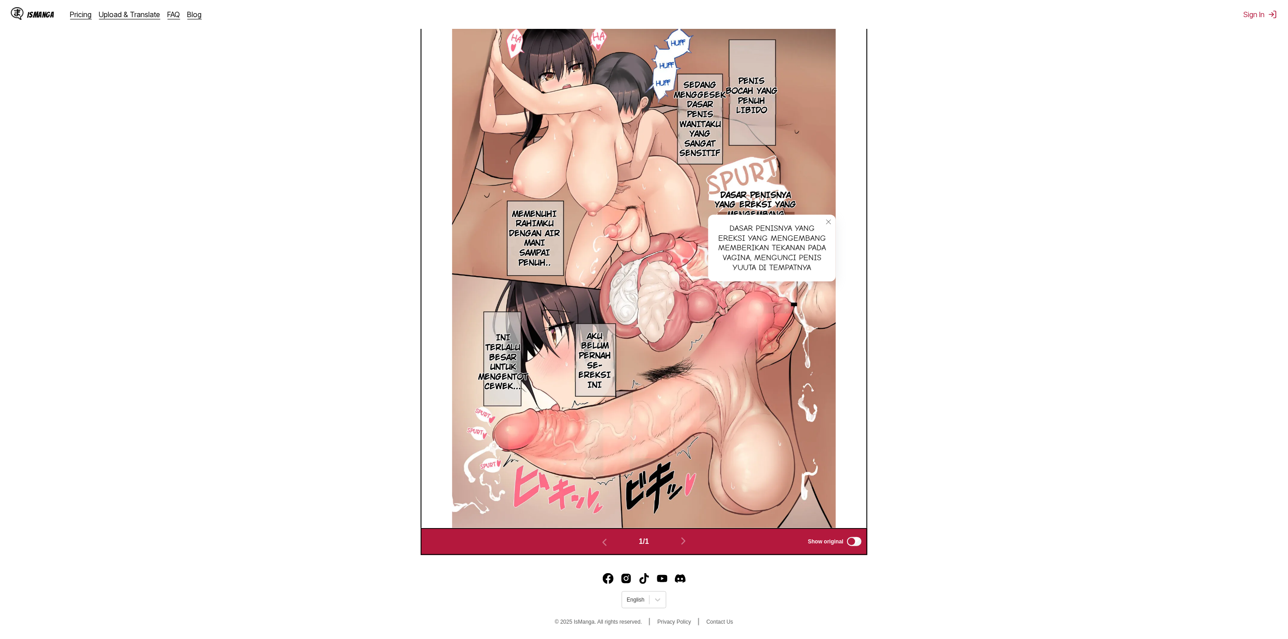
click at [685, 329] on section "From English To Indonesian Drop files here, or click to browse. Max file size: …" at bounding box center [643, 178] width 1273 height 754
click at [685, 224] on button "close-tooltip" at bounding box center [828, 222] width 14 height 14
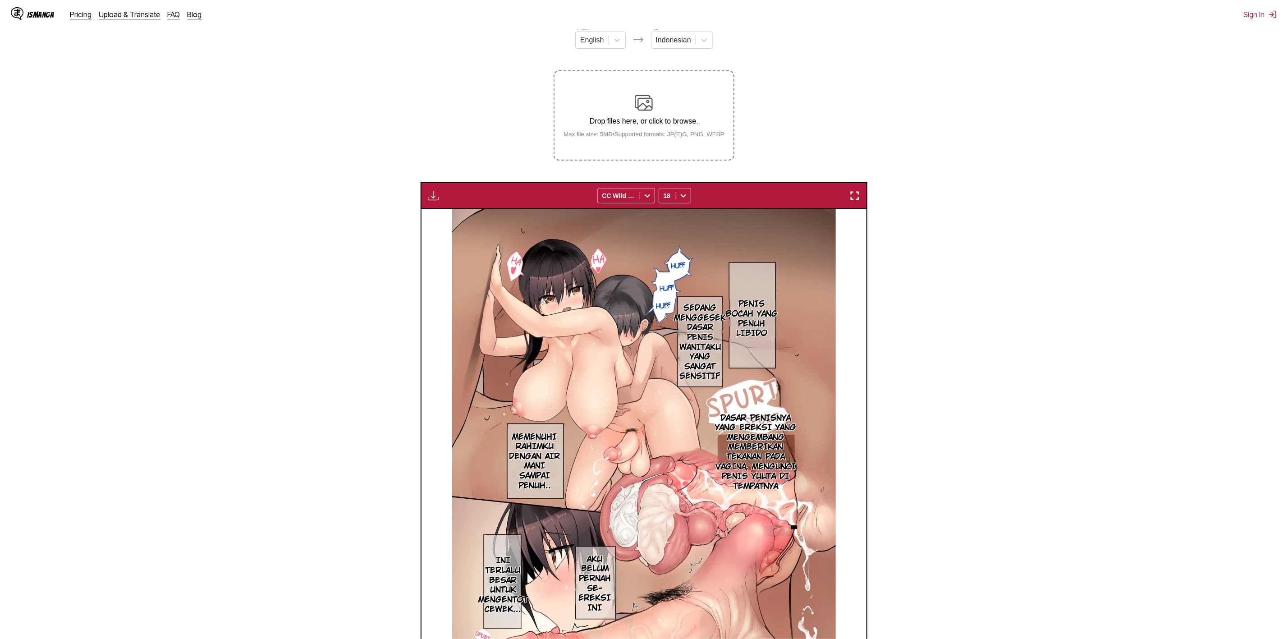
click at [683, 194] on icon at bounding box center [683, 195] width 9 height 9
click at [676, 219] on div "6" at bounding box center [675, 216] width 32 height 14
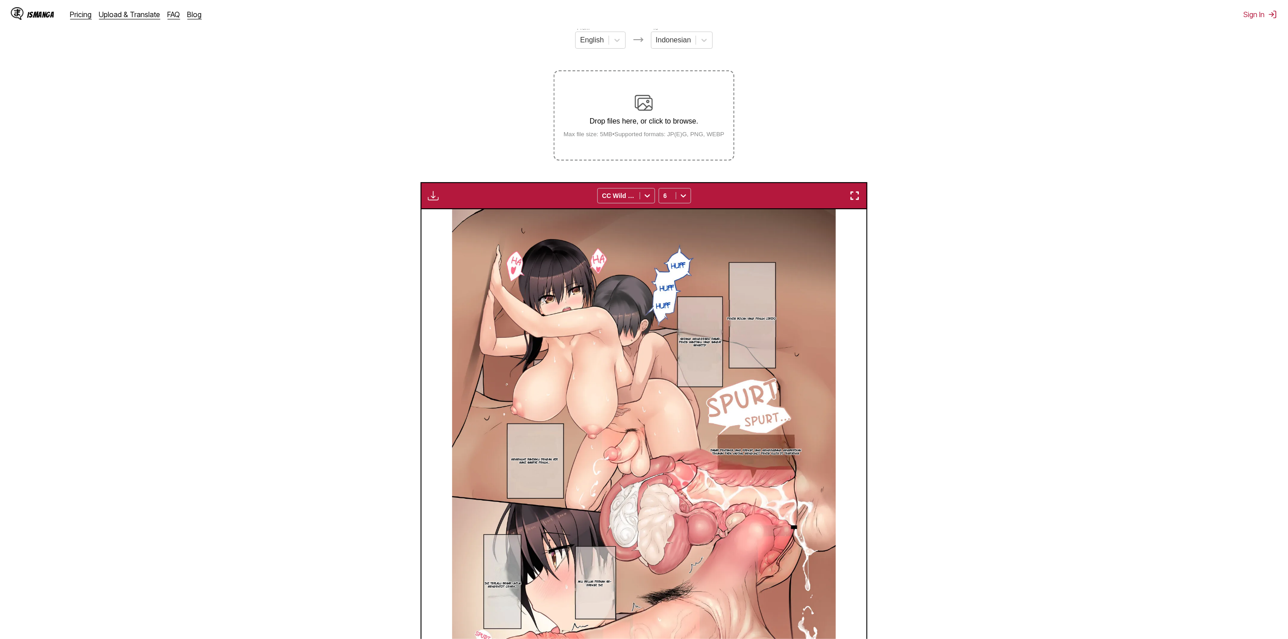
click at [675, 188] on div "Available for premium users only CC Wild Words 6" at bounding box center [644, 195] width 447 height 27
click at [676, 199] on div at bounding box center [683, 195] width 14 height 14
click at [672, 249] on div "10" at bounding box center [675, 243] width 32 height 14
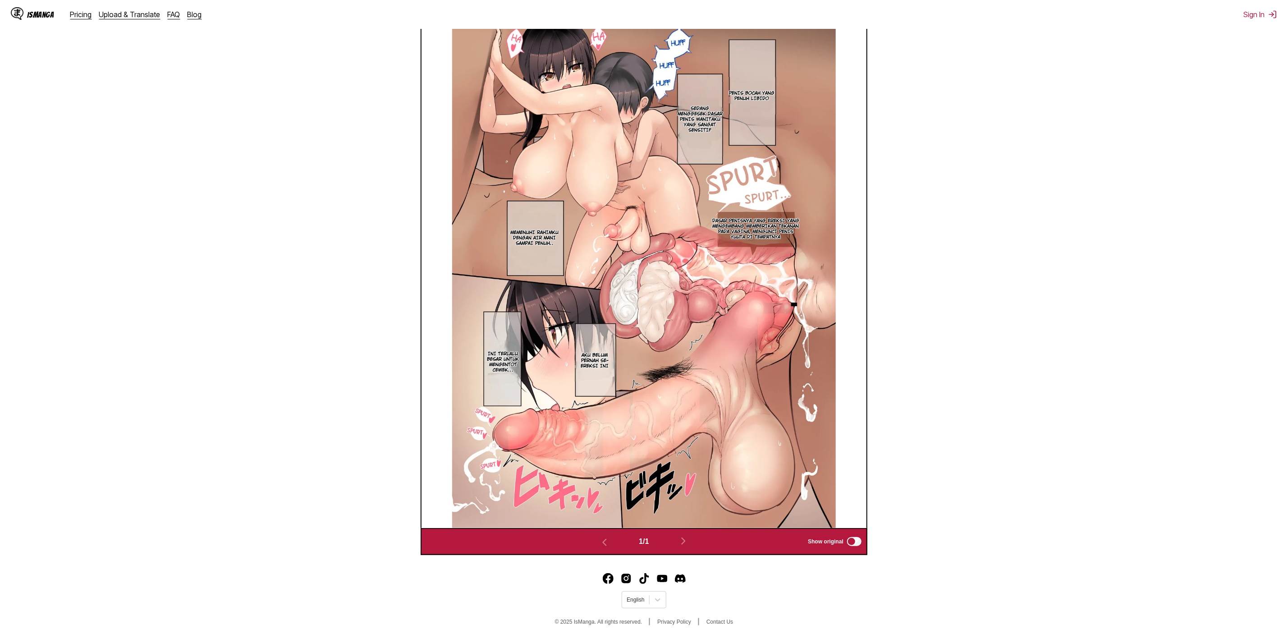
scroll to position [233, 0]
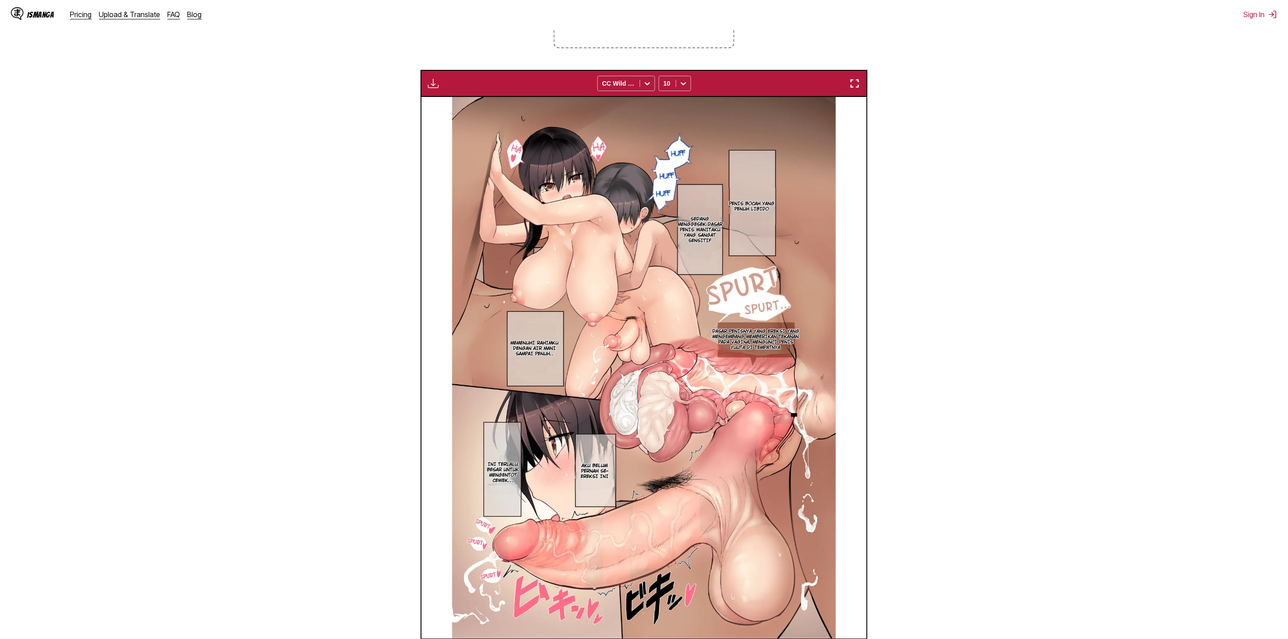
click at [431, 83] on img "button" at bounding box center [433, 83] width 11 height 11
click at [443, 104] on small "Available for premium users only" at bounding box center [448, 104] width 38 height 46
click at [259, 69] on section "From English To Indonesian Drop files here, or click to browse. Max file size: …" at bounding box center [643, 288] width 1273 height 754
